Goal: Task Accomplishment & Management: Manage account settings

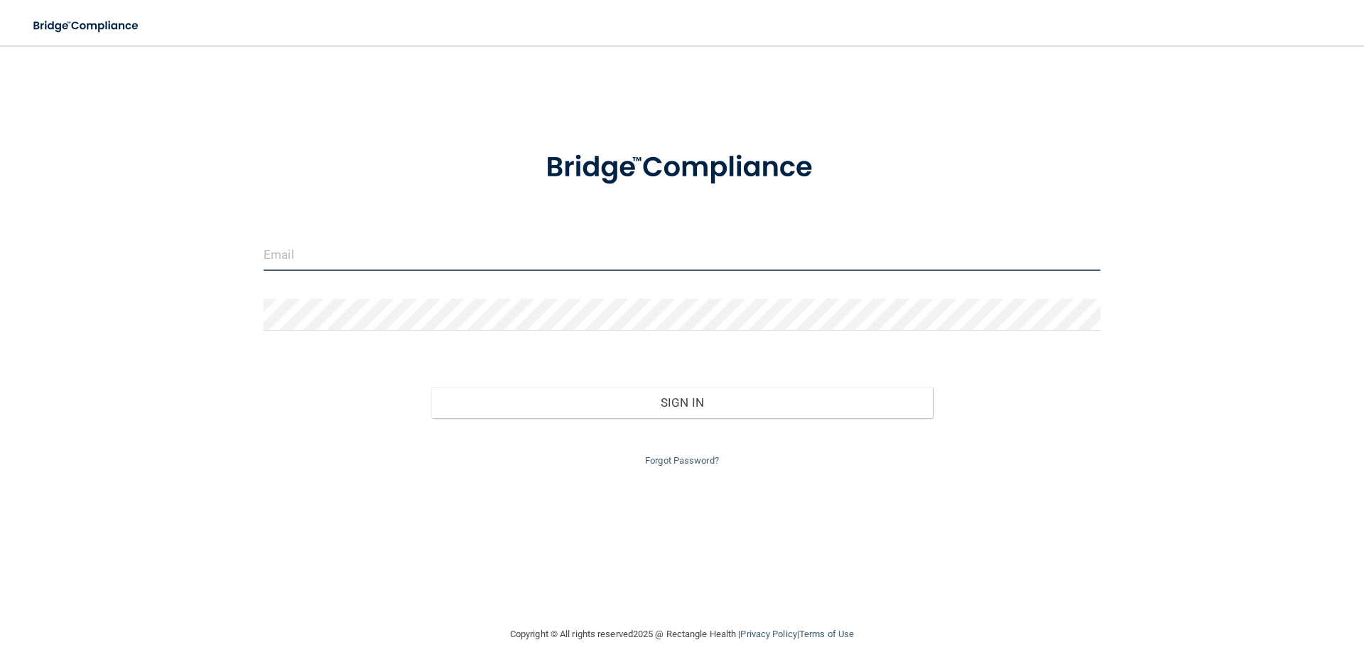
click at [560, 247] on input "email" at bounding box center [682, 255] width 837 height 32
type input "[PERSON_NAME][EMAIL_ADDRESS][PERSON_NAME][DOMAIN_NAME]"
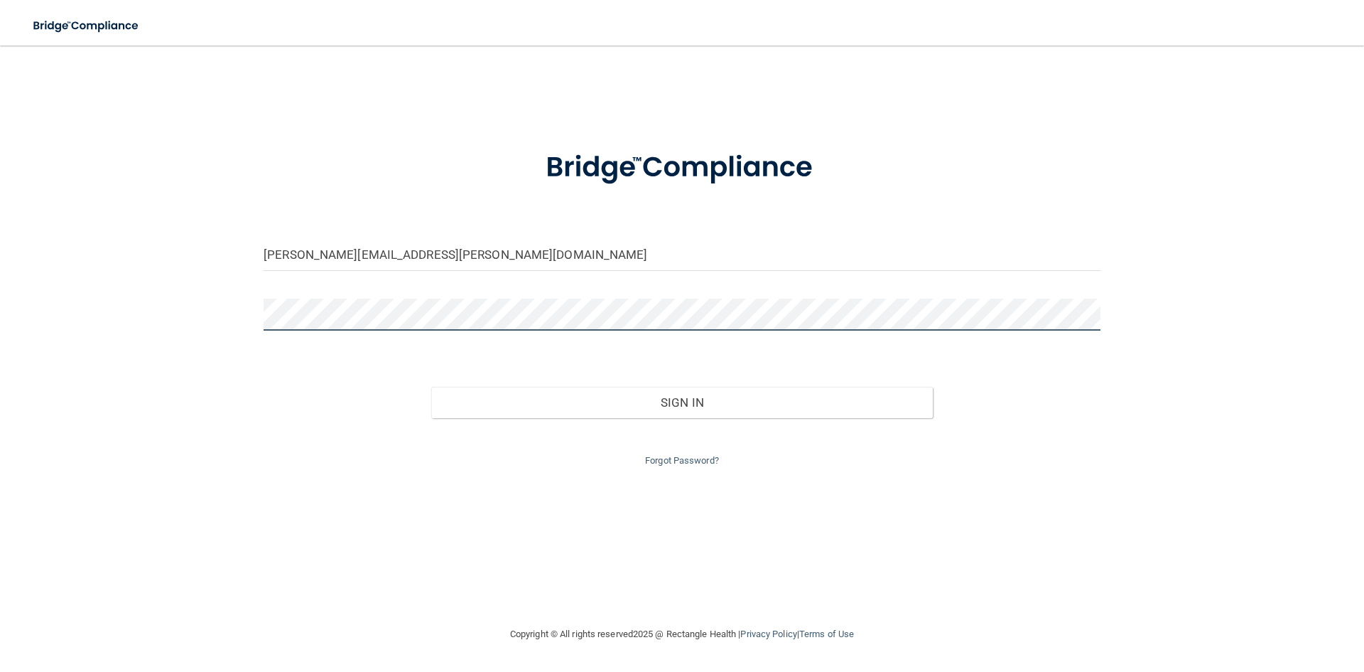
click at [431, 387] on button "Sign In" at bounding box center [682, 402] width 502 height 31
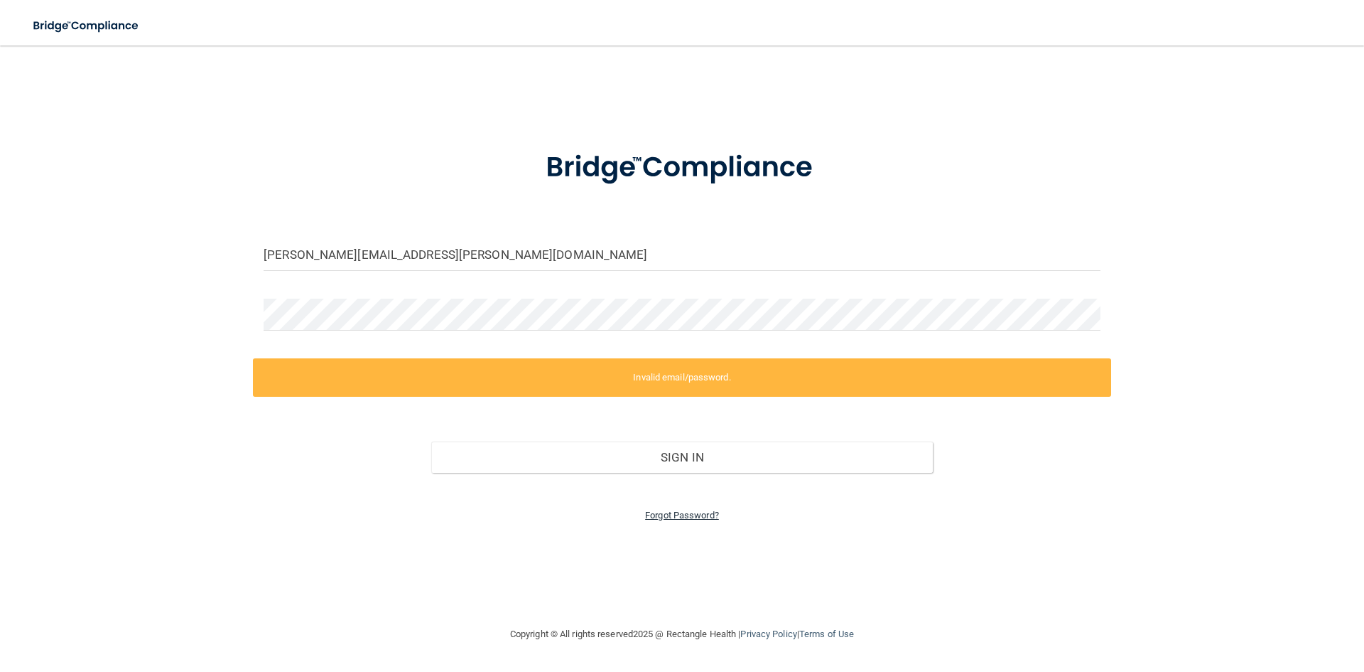
click at [689, 510] on link "Forgot Password?" at bounding box center [682, 515] width 74 height 11
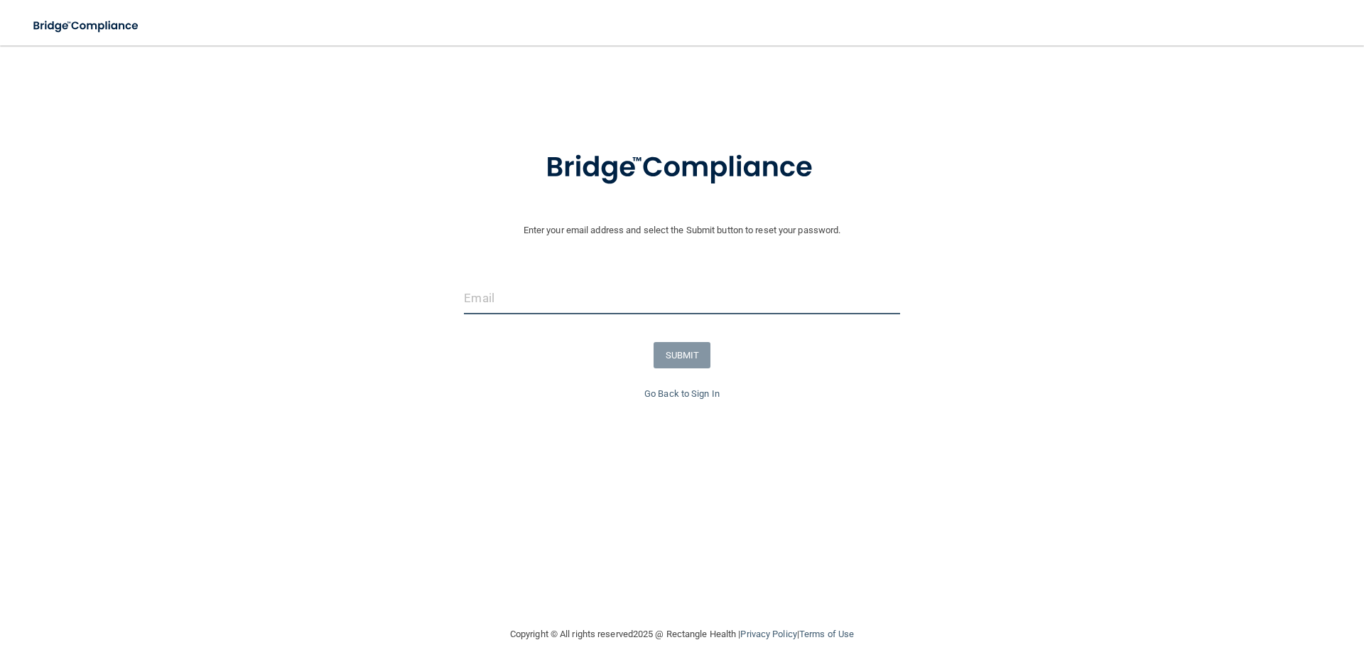
click at [643, 303] on input "email" at bounding box center [682, 298] width 436 height 32
type input "[PERSON_NAME][EMAIL_ADDRESS][PERSON_NAME][DOMAIN_NAME]"
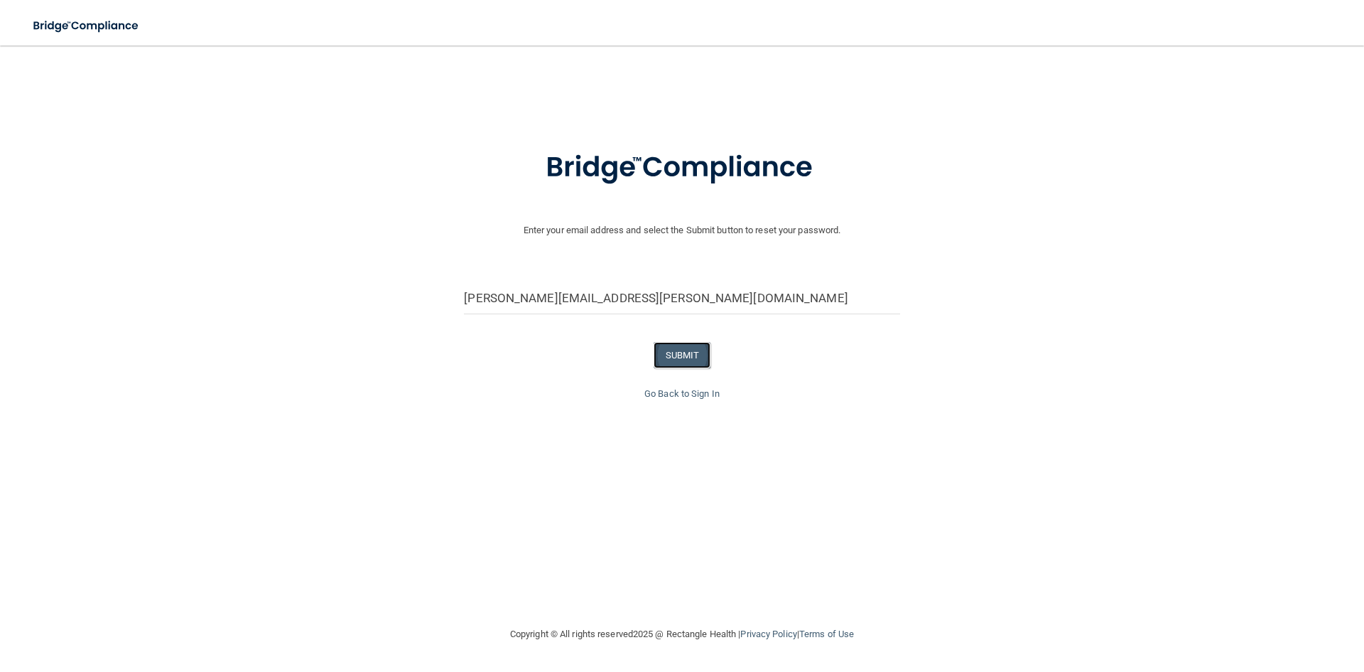
click at [675, 354] on button "SUBMIT" at bounding box center [683, 355] width 58 height 26
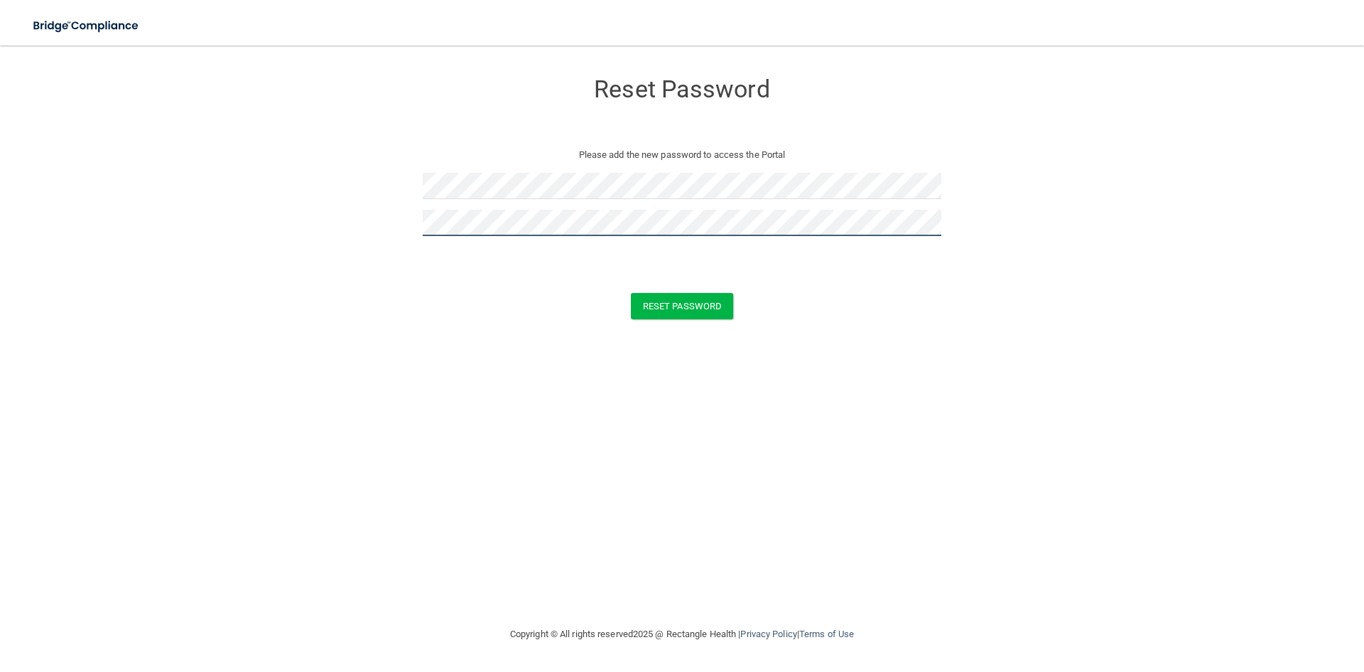
click at [631, 293] on button "Reset Password" at bounding box center [682, 306] width 102 height 26
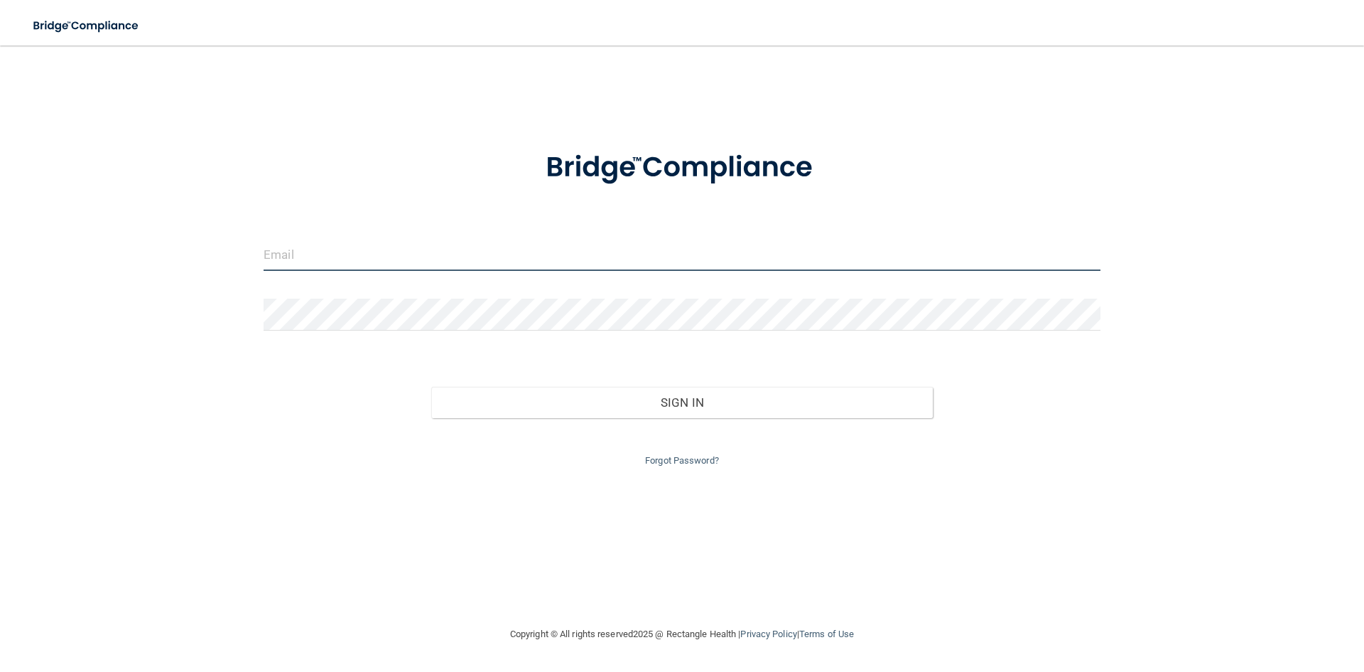
click at [588, 246] on input "email" at bounding box center [682, 255] width 837 height 32
type input "[PERSON_NAME][EMAIL_ADDRESS][PERSON_NAME][DOMAIN_NAME]"
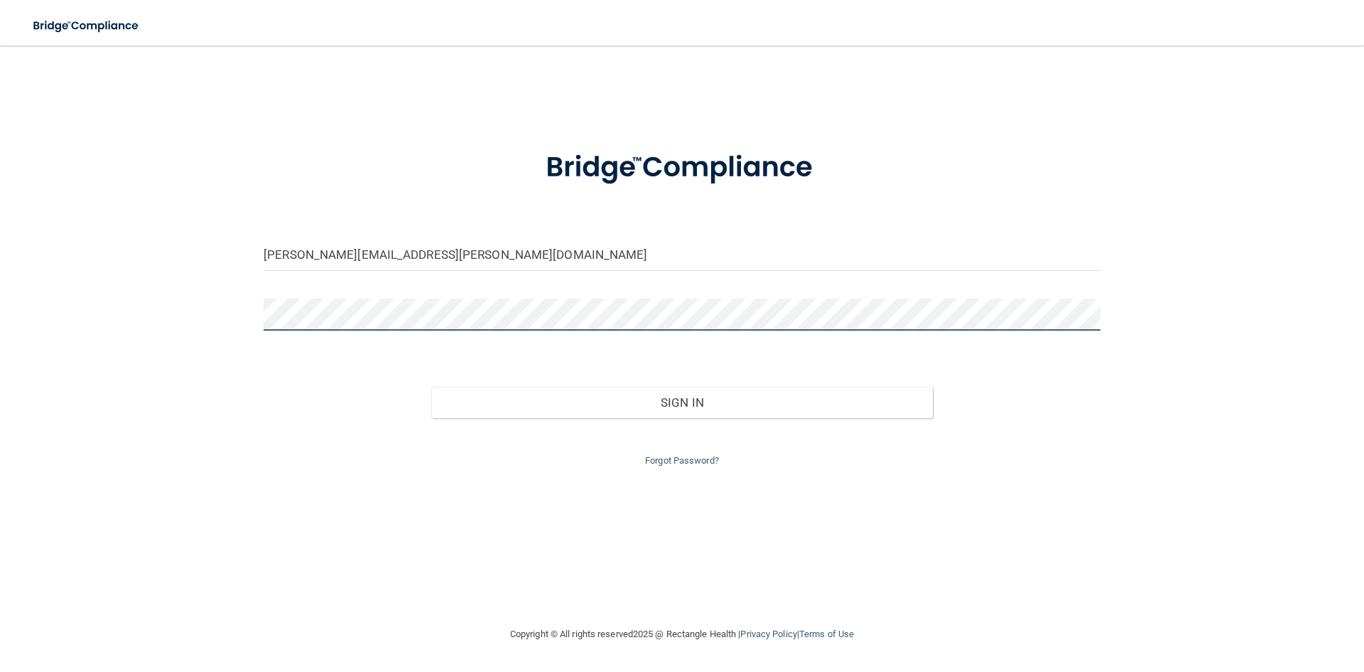
click at [431, 387] on button "Sign In" at bounding box center [682, 402] width 502 height 31
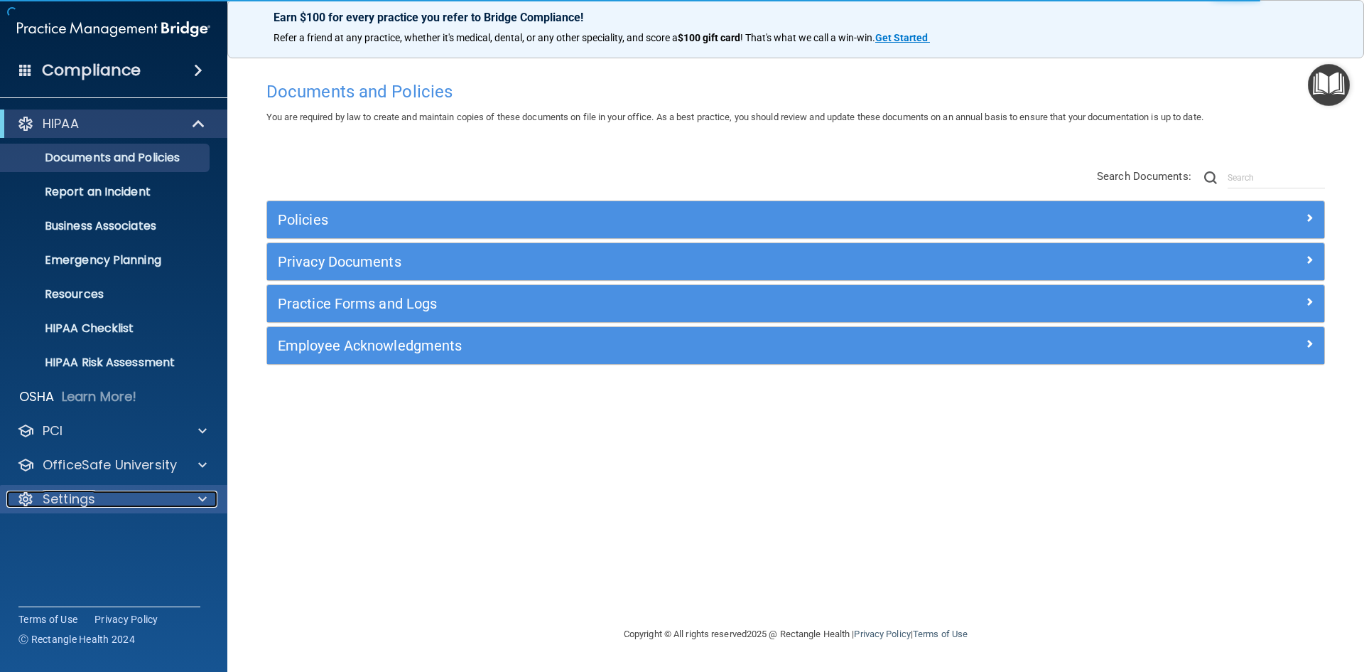
click at [99, 502] on div "Settings" at bounding box center [94, 498] width 176 height 17
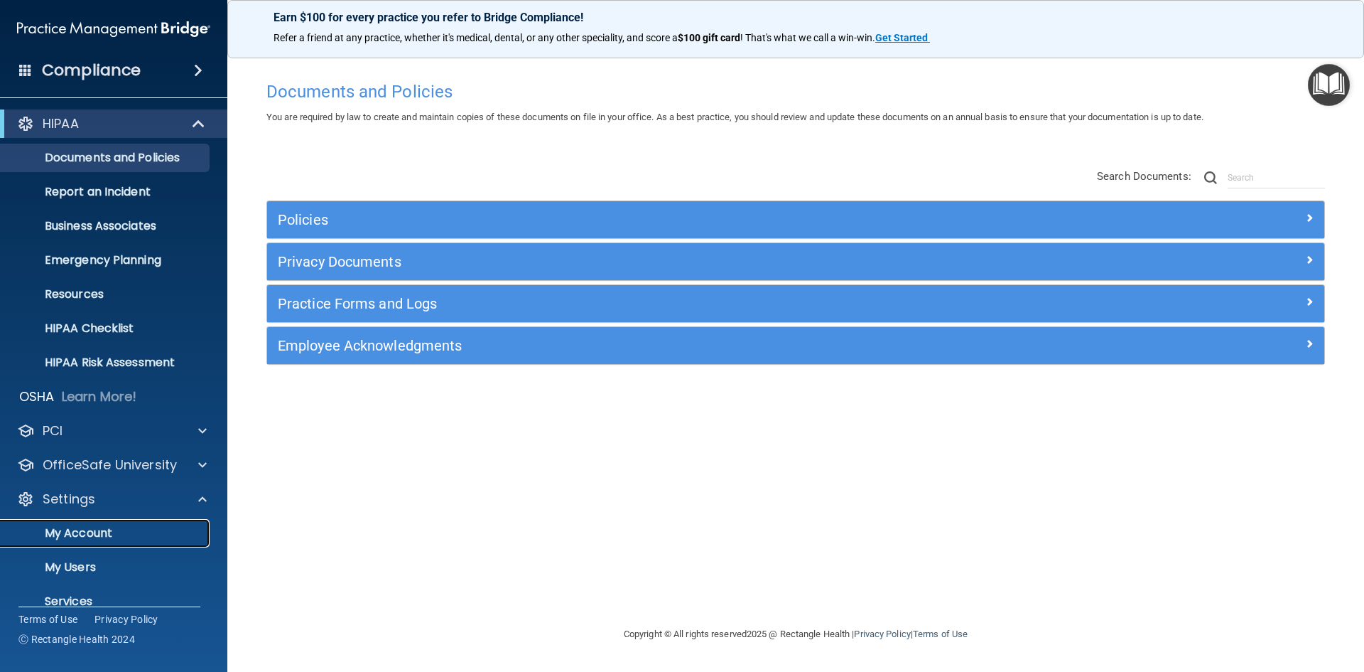
click at [95, 527] on p "My Account" at bounding box center [106, 533] width 194 height 14
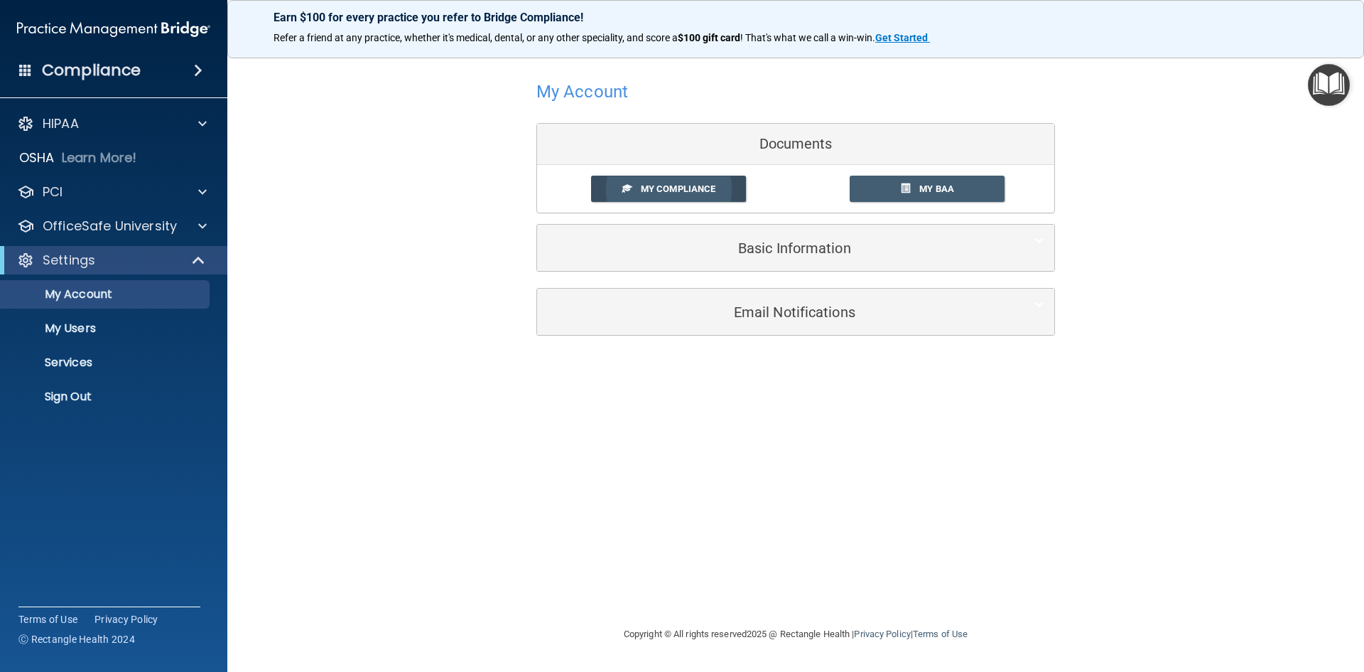
click at [677, 185] on span "My Compliance" at bounding box center [678, 188] width 75 height 11
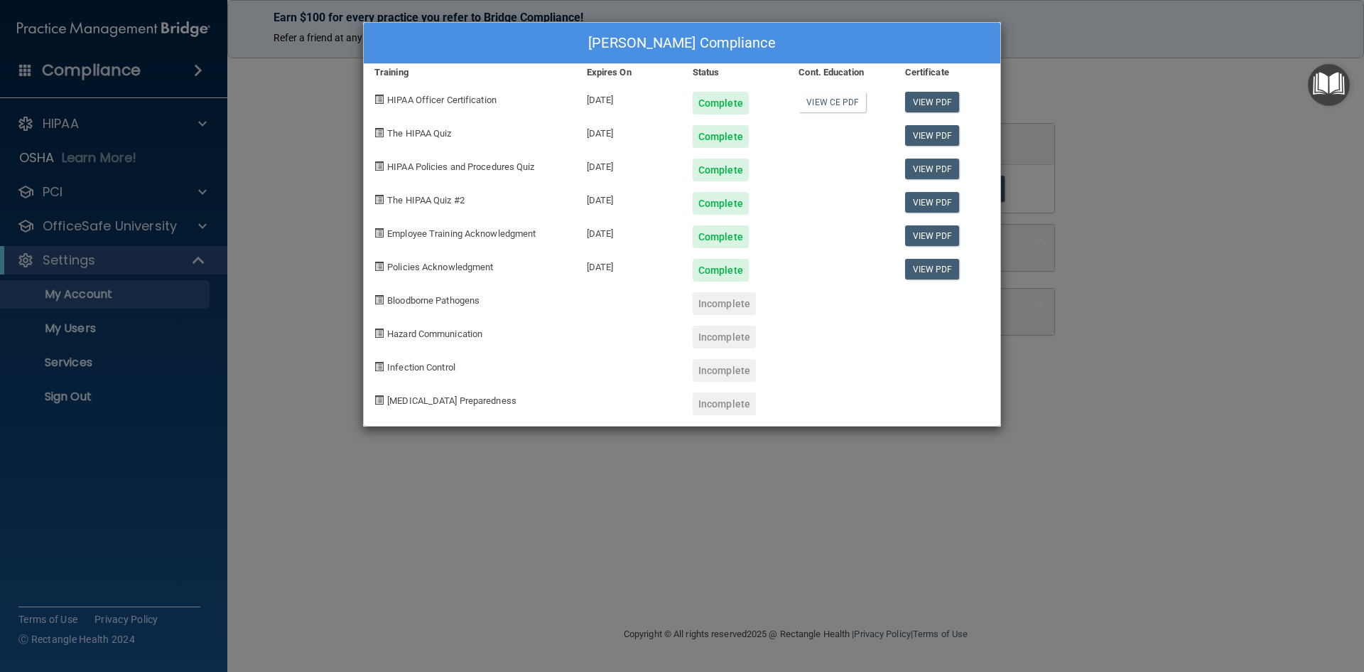
click at [611, 485] on div "Denise Gifford's Compliance Training Expires On Status Cont. Education Certific…" at bounding box center [682, 336] width 1364 height 672
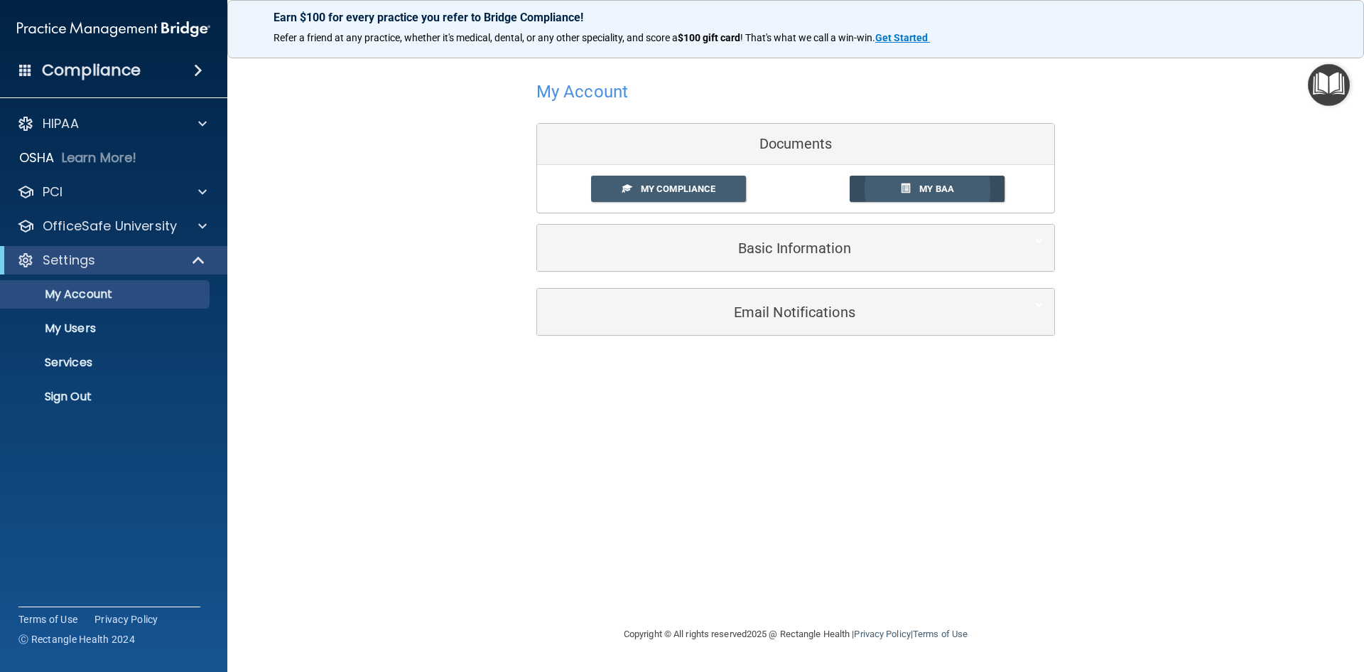
click at [932, 186] on span "My BAA" at bounding box center [937, 188] width 35 height 11
click at [70, 330] on p "My Users" at bounding box center [106, 328] width 194 height 14
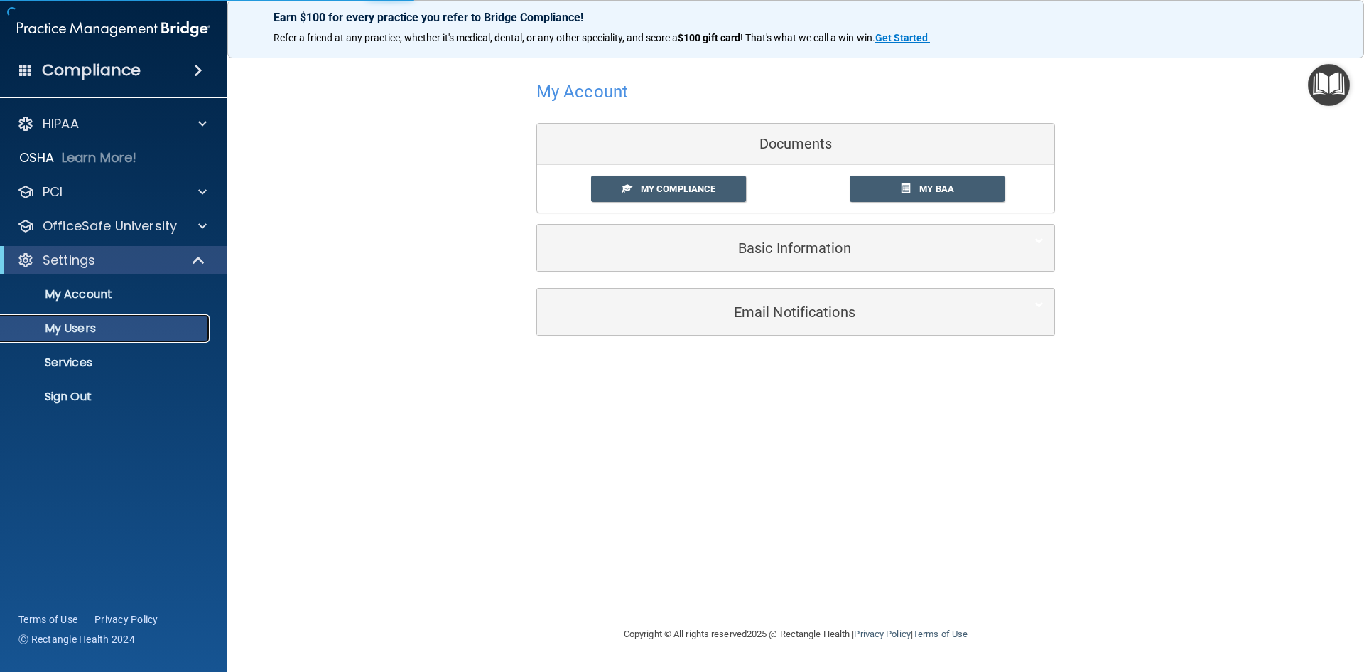
select select "20"
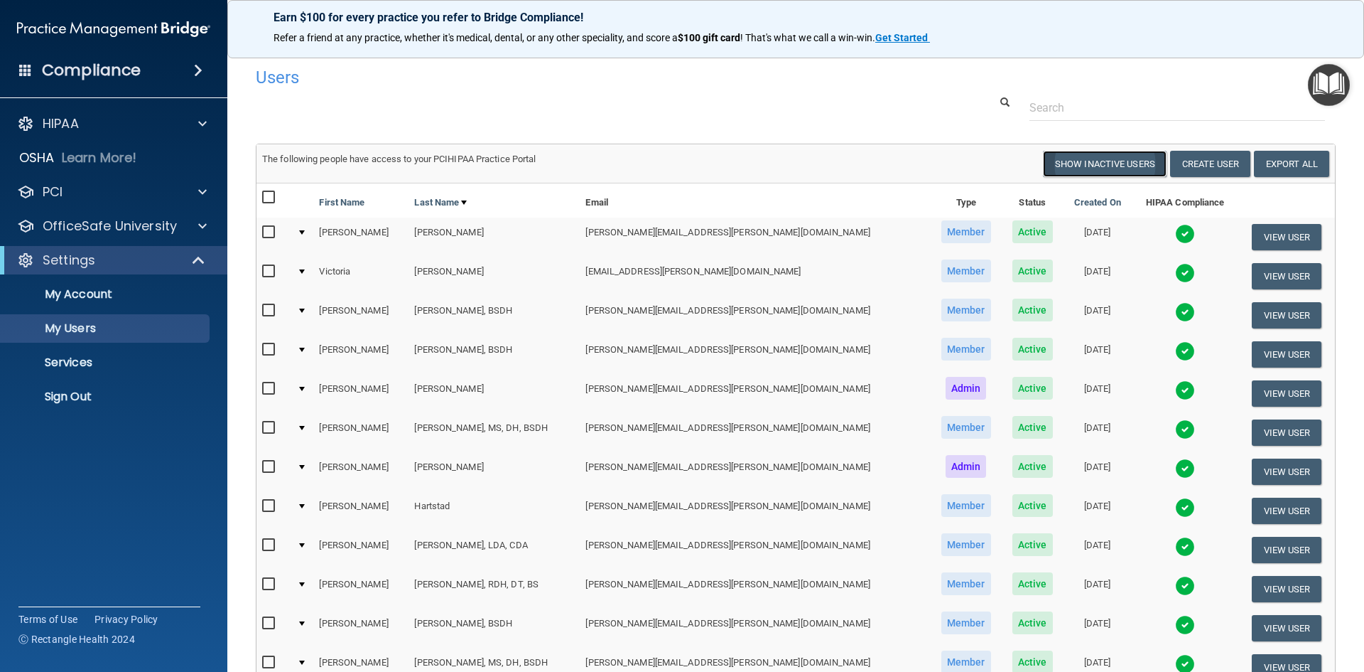
click at [1098, 171] on button "Show Inactive Users" at bounding box center [1105, 164] width 124 height 26
select select "20"
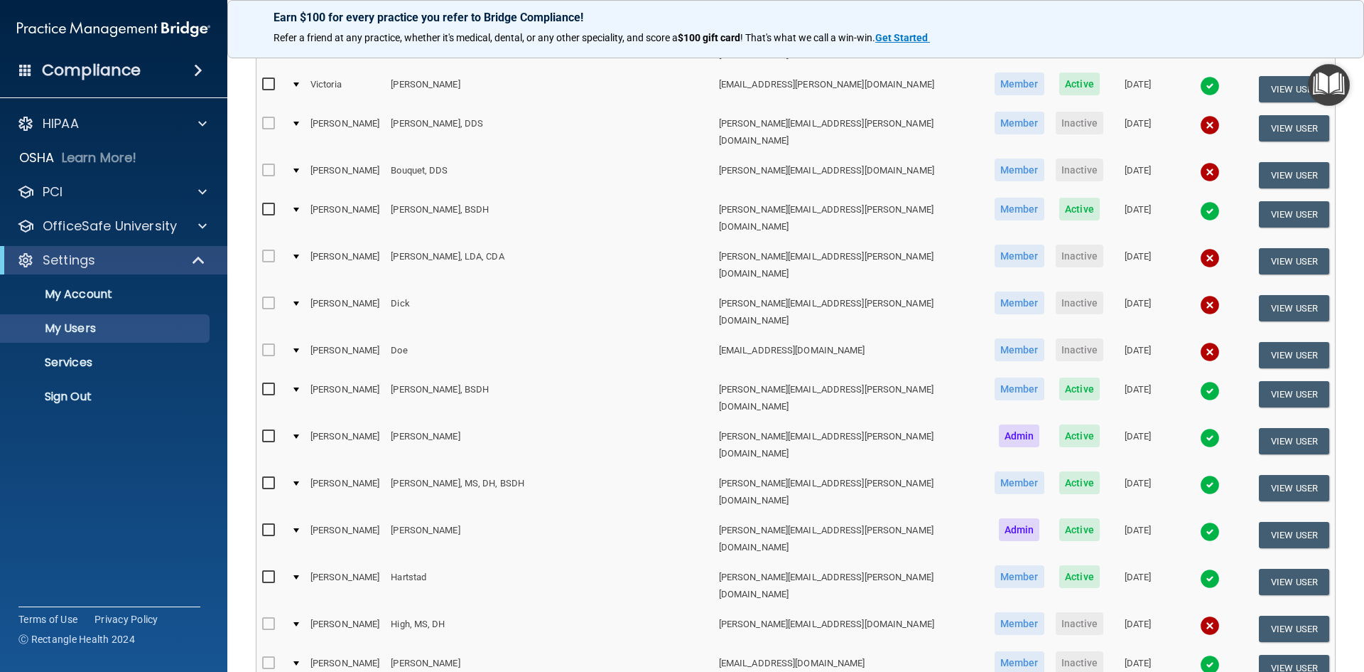
scroll to position [213, 0]
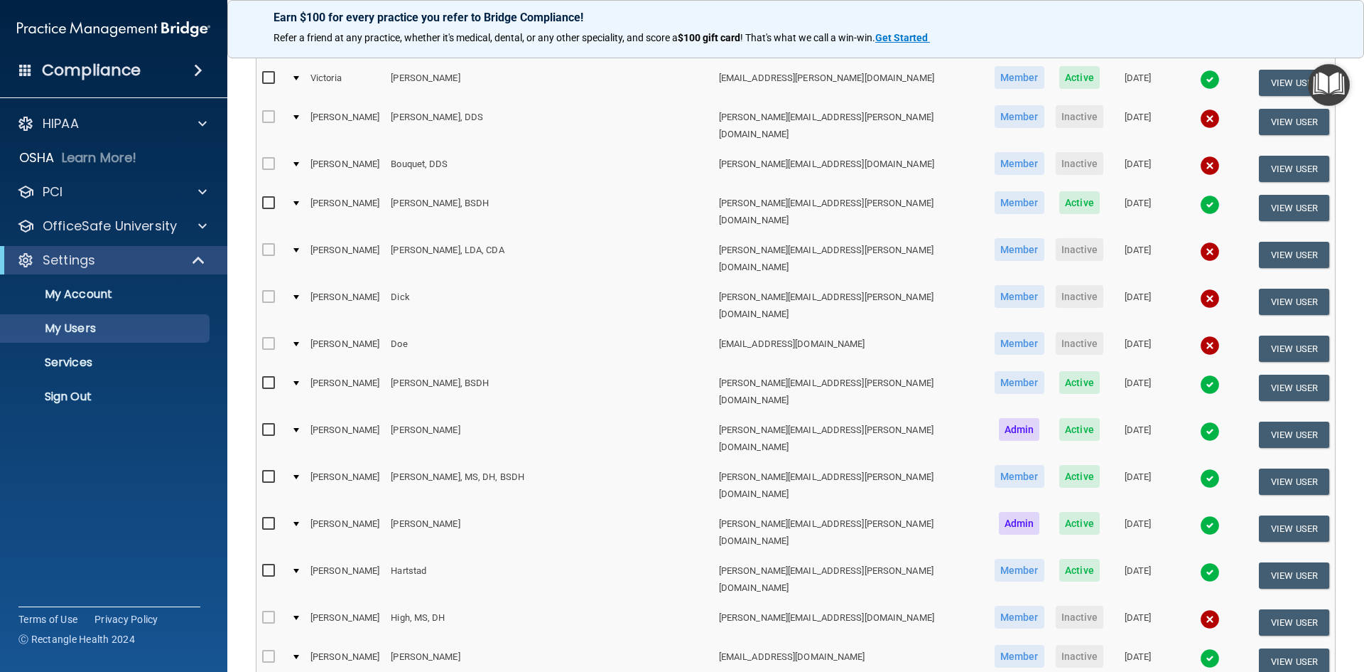
click at [299, 603] on td at bounding box center [295, 622] width 19 height 39
click at [299, 615] on div at bounding box center [297, 617] width 6 height 4
click at [1274, 609] on button "View User" at bounding box center [1294, 622] width 70 height 26
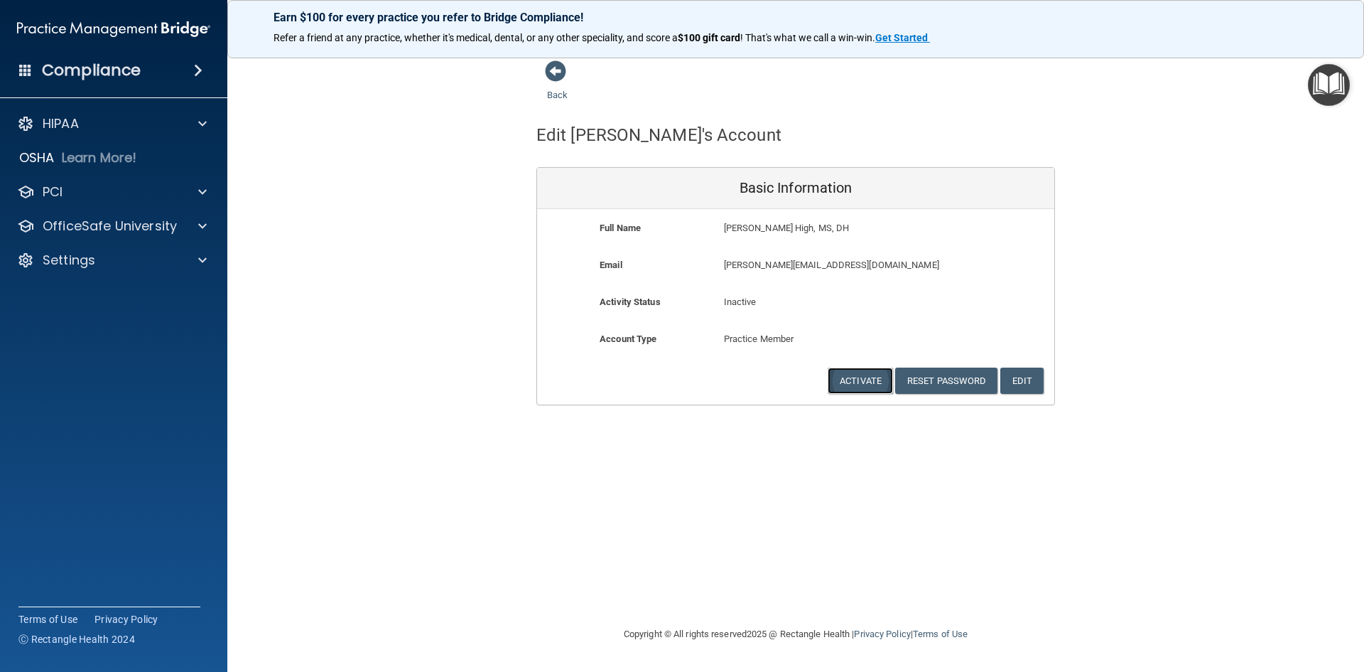
click at [863, 378] on button "Activate" at bounding box center [860, 380] width 65 height 26
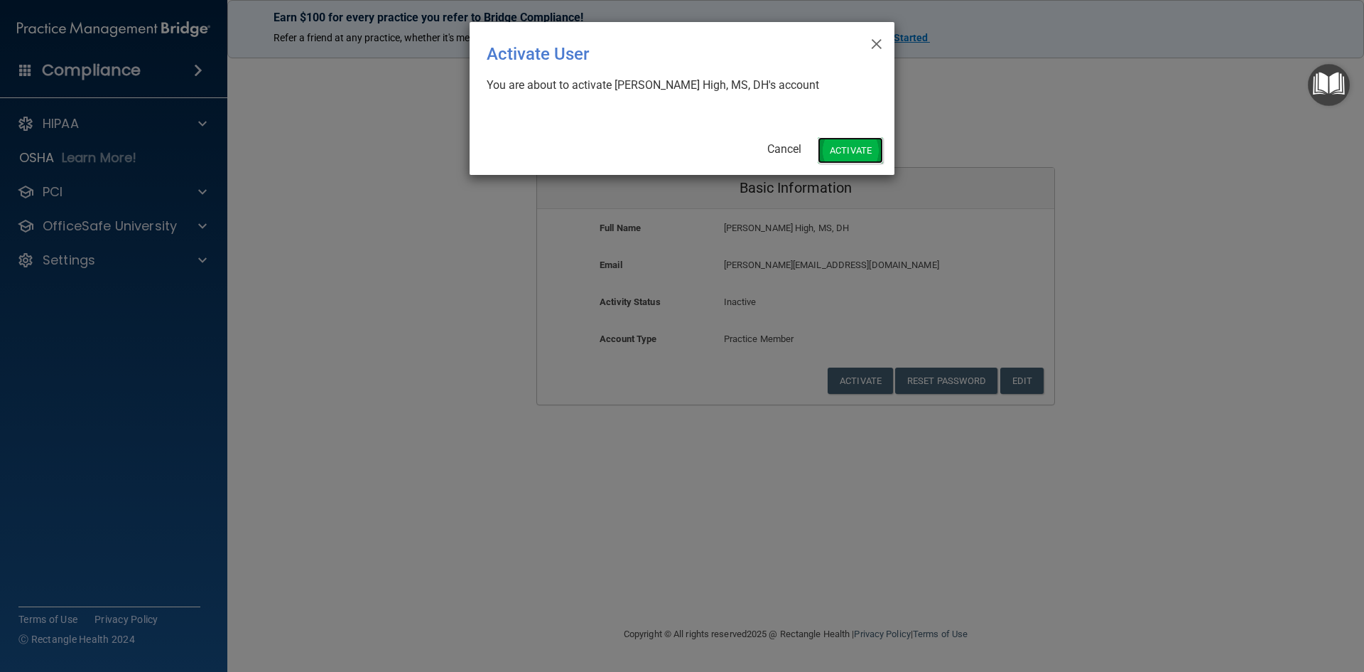
click at [864, 152] on button "Activate" at bounding box center [850, 150] width 65 height 26
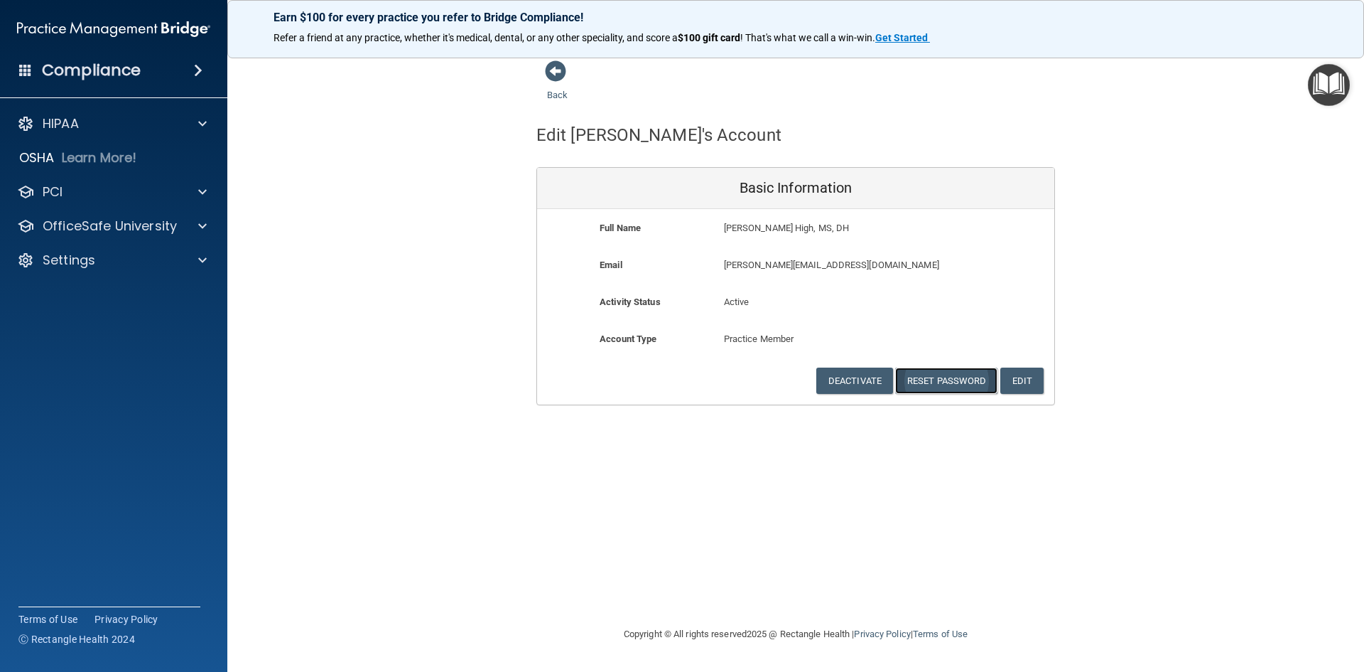
click at [938, 376] on button "Reset Password" at bounding box center [946, 380] width 102 height 26
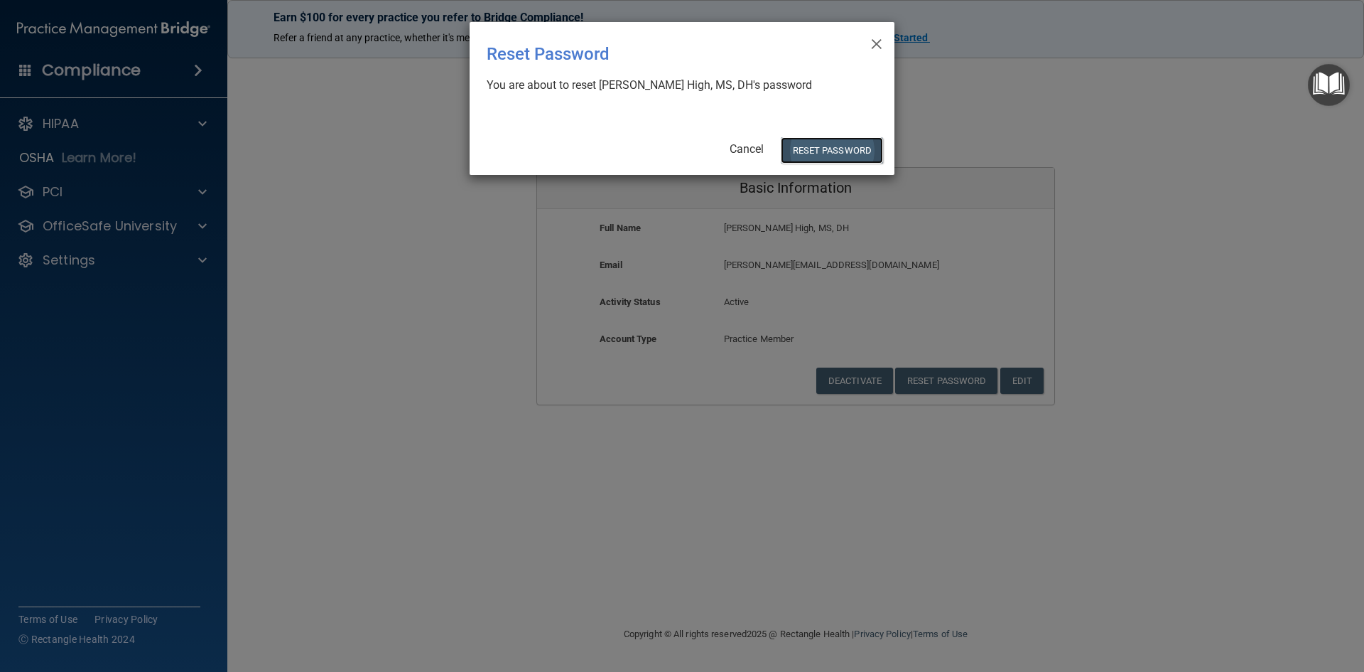
click at [860, 153] on button "Reset Password" at bounding box center [832, 150] width 102 height 26
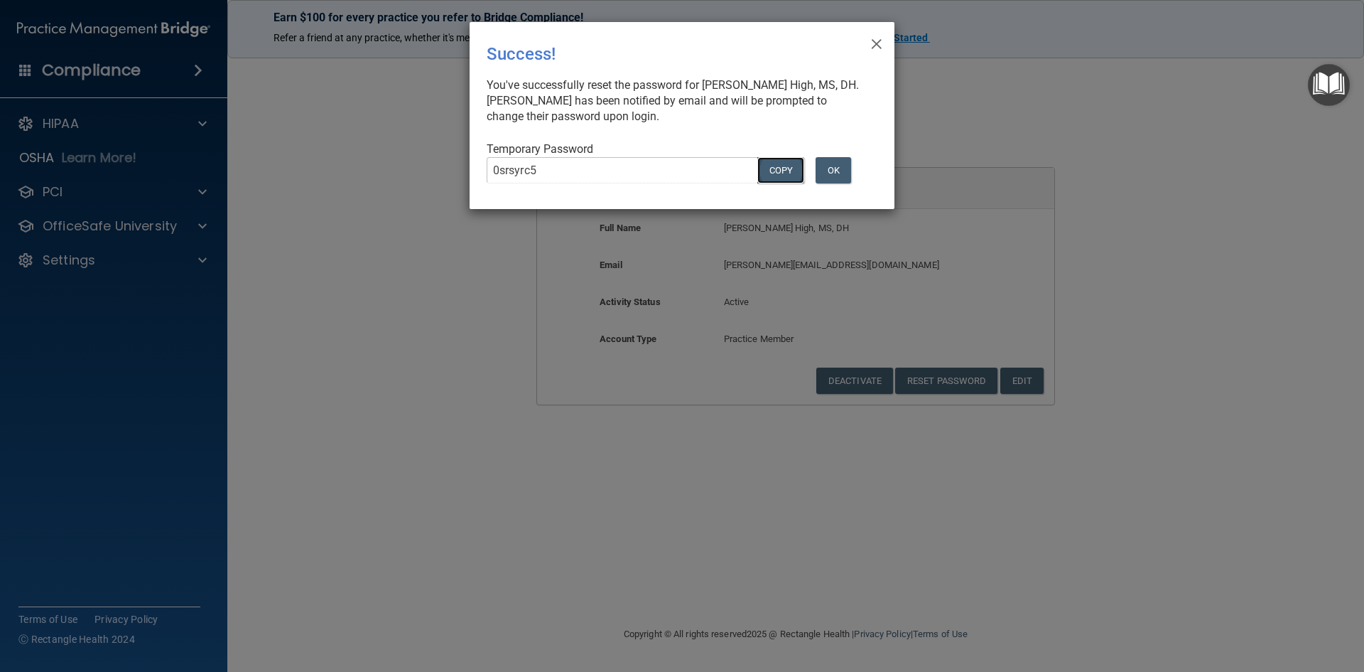
click at [785, 163] on button "COPY" at bounding box center [781, 170] width 47 height 26
click at [831, 168] on button "OK" at bounding box center [834, 170] width 36 height 26
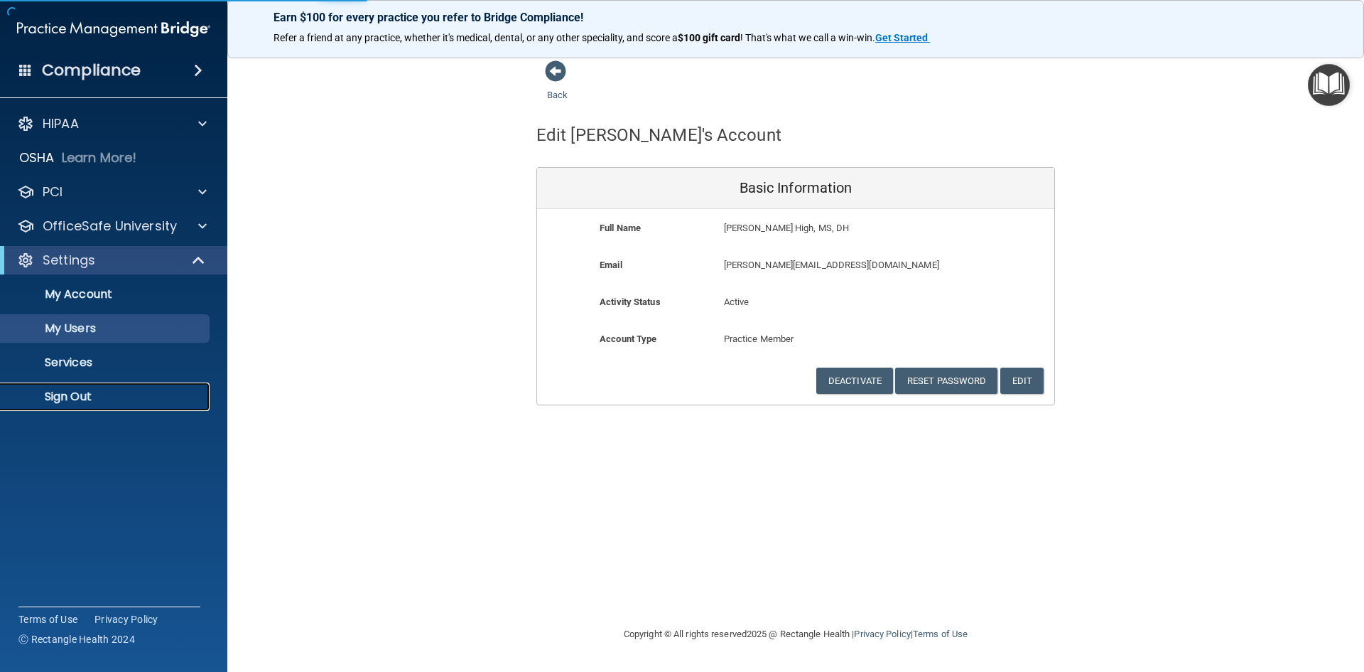
click at [80, 387] on link "Sign Out" at bounding box center [98, 396] width 224 height 28
